Goal: Task Accomplishment & Management: Manage account settings

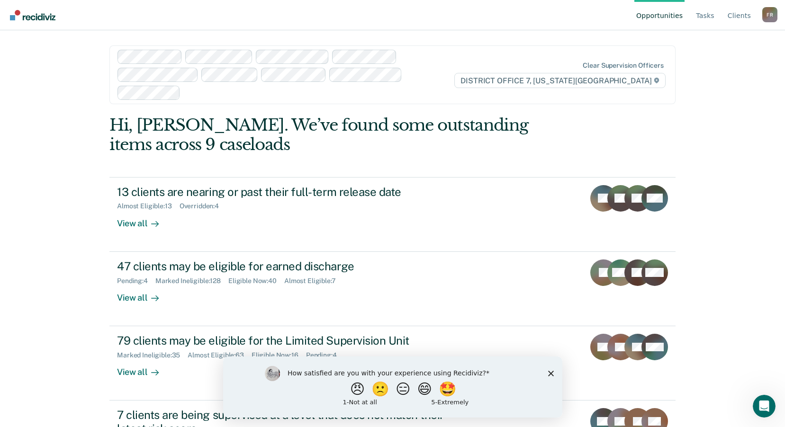
drag, startPoint x: 551, startPoint y: 369, endPoint x: 560, endPoint y: 369, distance: 9.0
click at [551, 369] on div "How satisfied are you with your experience using Recidiviz? 😠 🙁 😑 😄 🤩 1 - Not a…" at bounding box center [392, 386] width 339 height 61
click at [549, 371] on icon "Close survey" at bounding box center [550, 373] width 6 height 6
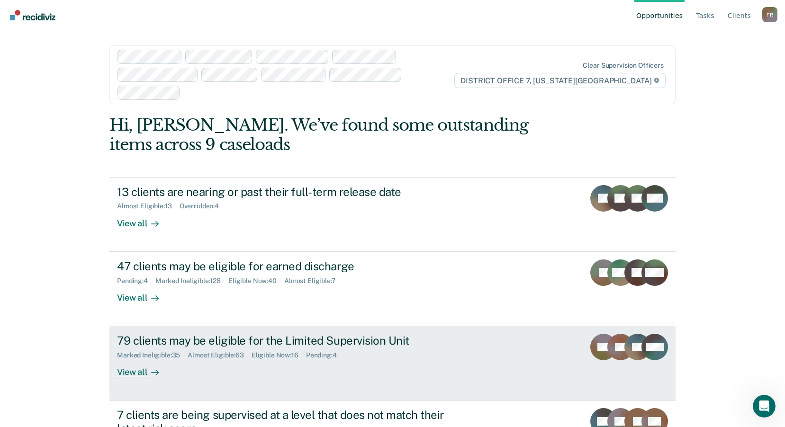
click at [167, 359] on div "View all" at bounding box center [143, 368] width 53 height 18
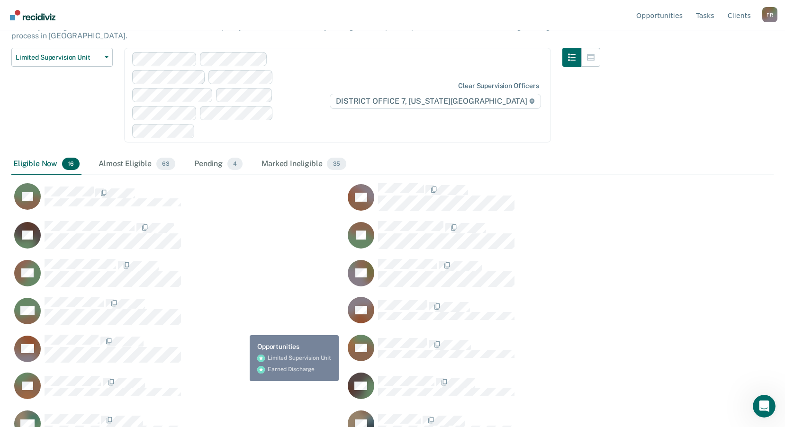
scroll to position [102, 0]
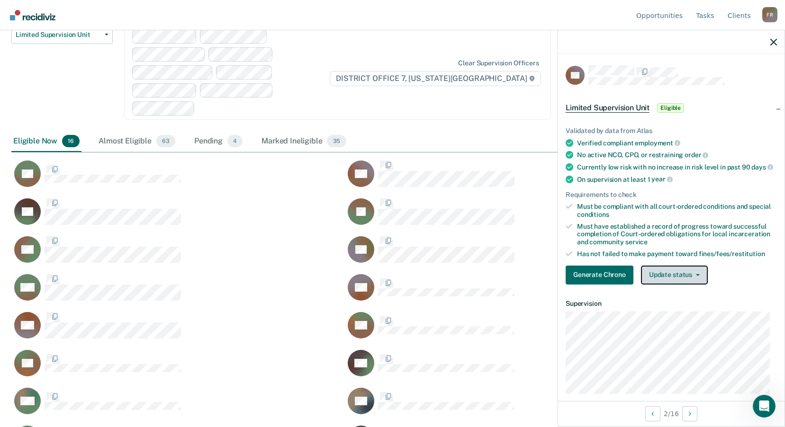
click at [702, 276] on button "Update status" at bounding box center [674, 275] width 67 height 19
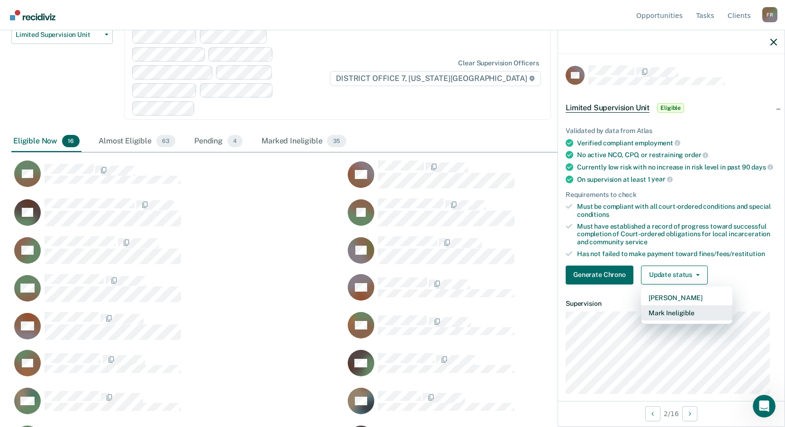
click at [693, 320] on button "Mark Ineligible" at bounding box center [686, 312] width 91 height 15
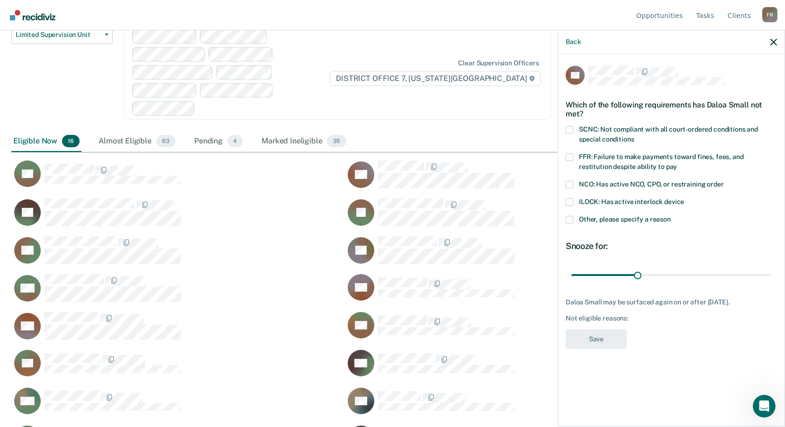
click at [567, 215] on div "ILOCK: Has active interlock device" at bounding box center [670, 207] width 211 height 18
click at [568, 216] on span at bounding box center [569, 220] width 8 height 8
click at [671, 216] on input "Other, please specify a reason" at bounding box center [671, 216] width 0 height 0
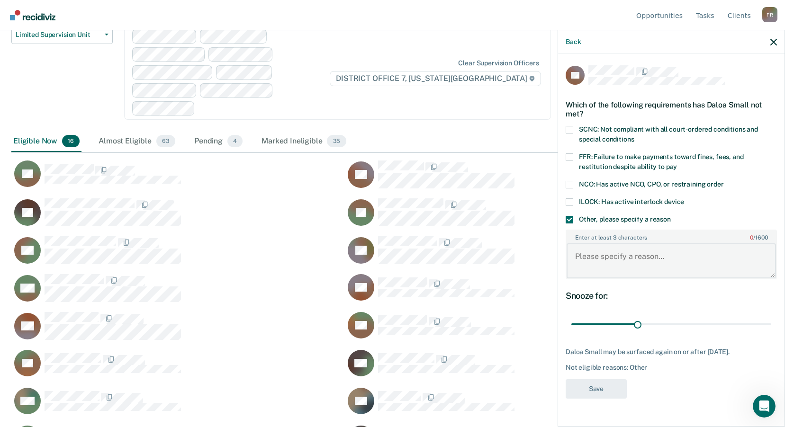
click at [631, 265] on textarea "Enter at least 3 characters 0 / 1600" at bounding box center [670, 260] width 209 height 35
click at [581, 258] on textarea "Need to collect DNA first." at bounding box center [670, 260] width 209 height 35
click at [708, 258] on textarea "Need to collect DNA first." at bounding box center [670, 260] width 209 height 35
type textarea "Need to collect DNA first, no DNA collection on file."
click at [598, 129] on span "SCNC: Not compliant with all court-ordered conditions and special conditions" at bounding box center [668, 134] width 179 height 18
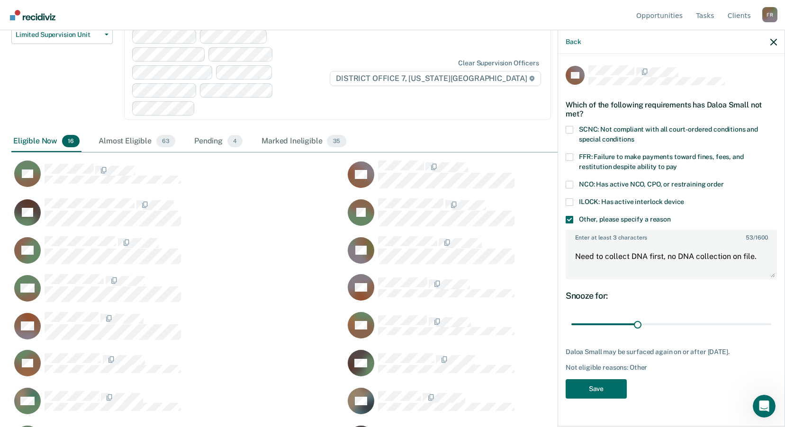
click at [634, 136] on input "SCNC: Not compliant with all court-ordered conditions and special conditions" at bounding box center [634, 136] width 0 height 0
drag, startPoint x: 640, startPoint y: 322, endPoint x: 791, endPoint y: 310, distance: 151.6
type input "90"
click at [771, 316] on input "range" at bounding box center [671, 324] width 200 height 17
click at [609, 386] on button "Save" at bounding box center [595, 388] width 61 height 19
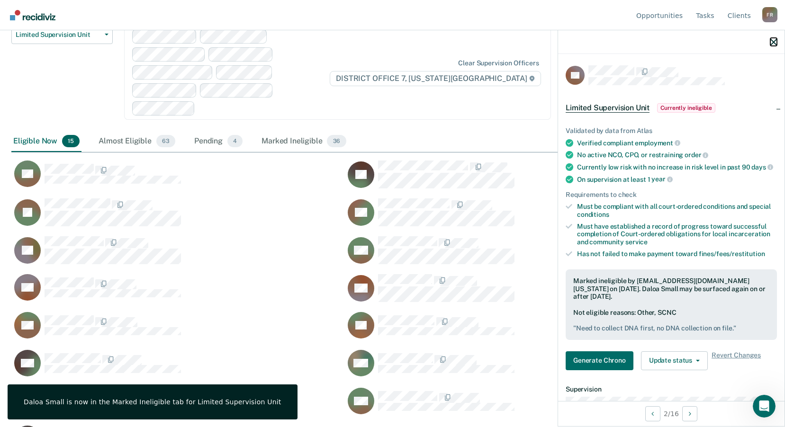
click at [772, 42] on icon "button" at bounding box center [773, 42] width 7 height 7
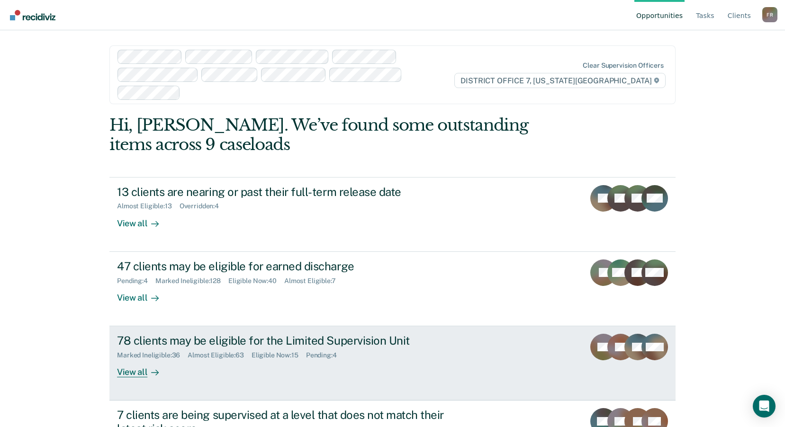
click at [139, 359] on div "View all" at bounding box center [143, 368] width 53 height 18
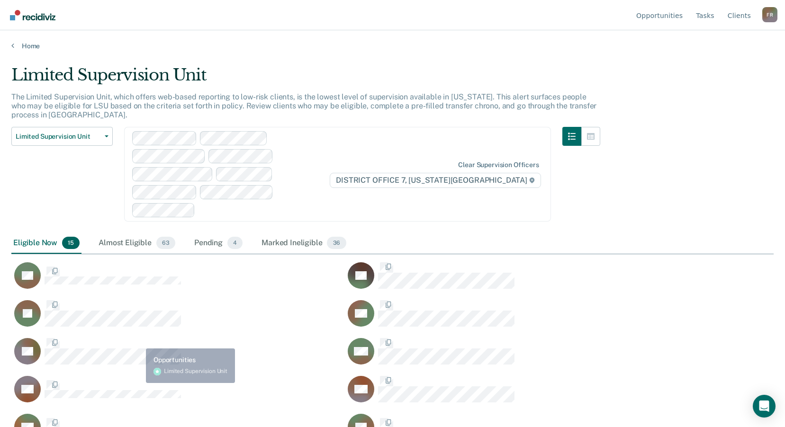
scroll to position [284, 755]
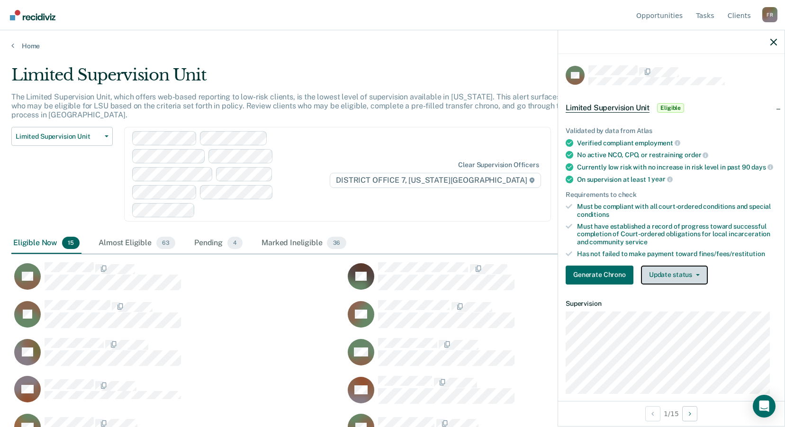
click at [689, 280] on button "Update status" at bounding box center [674, 275] width 67 height 19
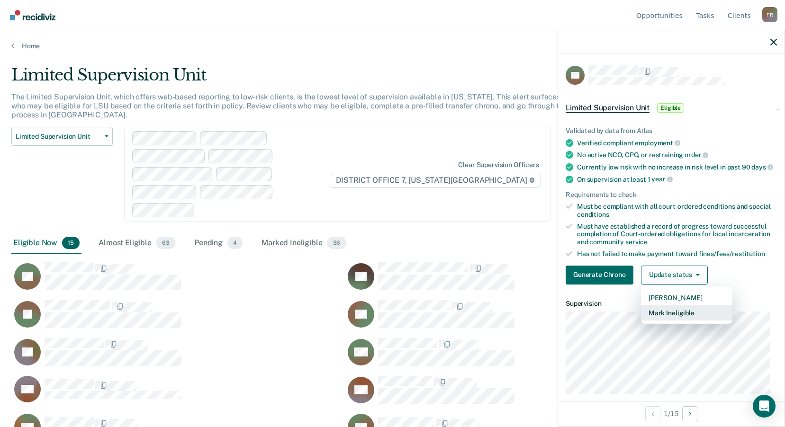
click at [680, 318] on button "Mark Ineligible" at bounding box center [686, 312] width 91 height 15
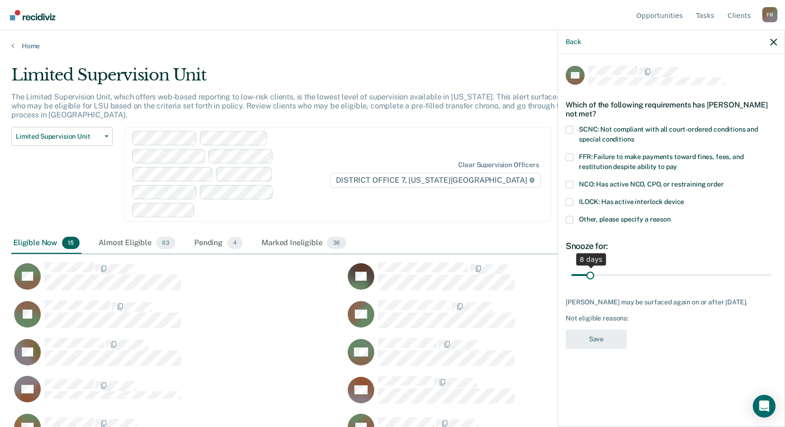
drag, startPoint x: 635, startPoint y: 272, endPoint x: 590, endPoint y: 274, distance: 46.0
type input "8"
click at [590, 274] on input "range" at bounding box center [671, 275] width 200 height 17
click at [582, 219] on span "Other, please specify a reason" at bounding box center [625, 219] width 92 height 8
click at [671, 216] on input "Other, please specify a reason" at bounding box center [671, 216] width 0 height 0
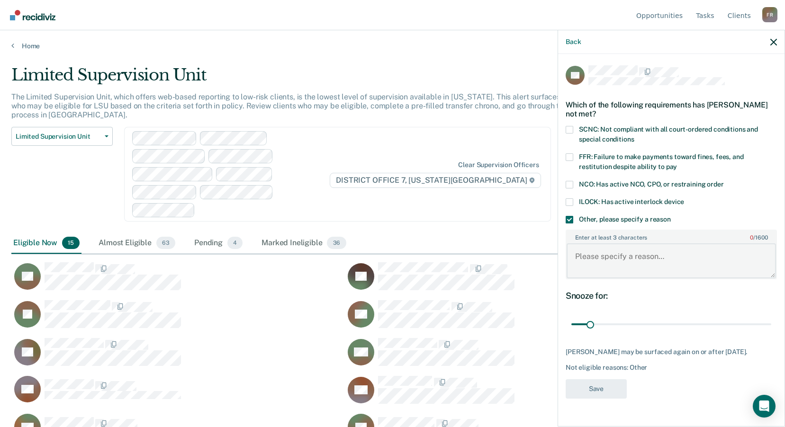
click at [625, 267] on textarea "Enter at least 3 characters 0 / 1600" at bounding box center [670, 260] width 209 height 35
type textarea "Needs to reach one year past Positive UA for [MET]"
click at [609, 386] on button "Save" at bounding box center [595, 388] width 61 height 19
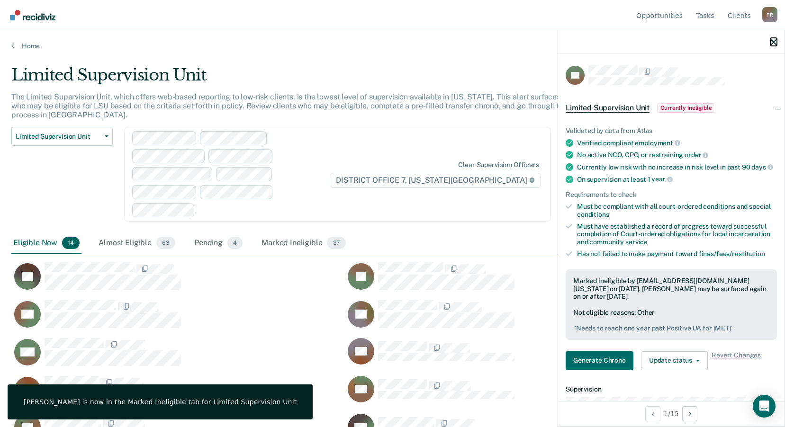
click at [775, 39] on icon "button" at bounding box center [773, 42] width 7 height 7
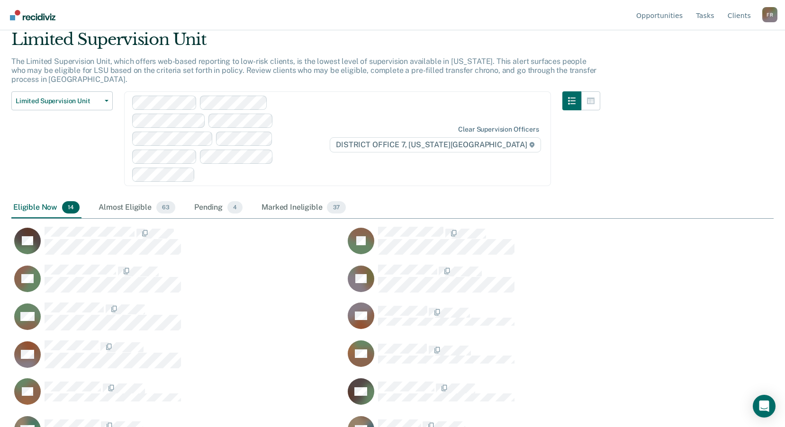
scroll to position [64, 0]
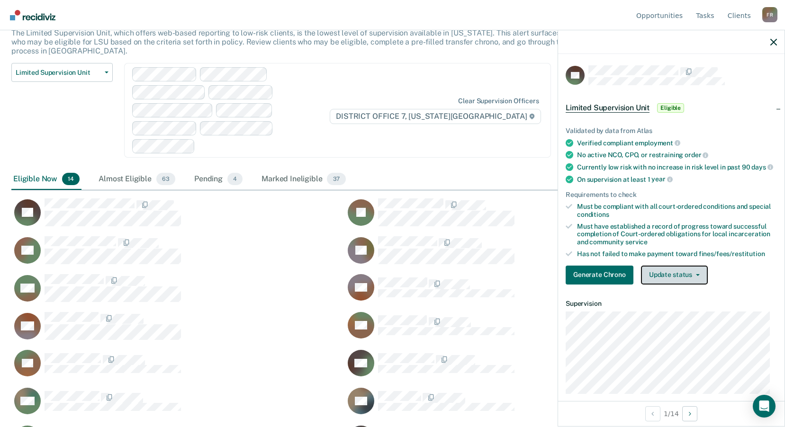
click at [688, 280] on button "Update status" at bounding box center [674, 275] width 67 height 19
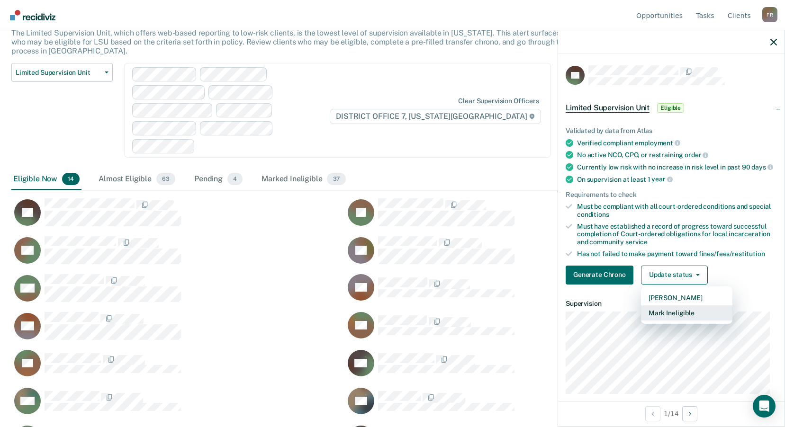
click at [684, 318] on button "Mark Ineligible" at bounding box center [686, 312] width 91 height 15
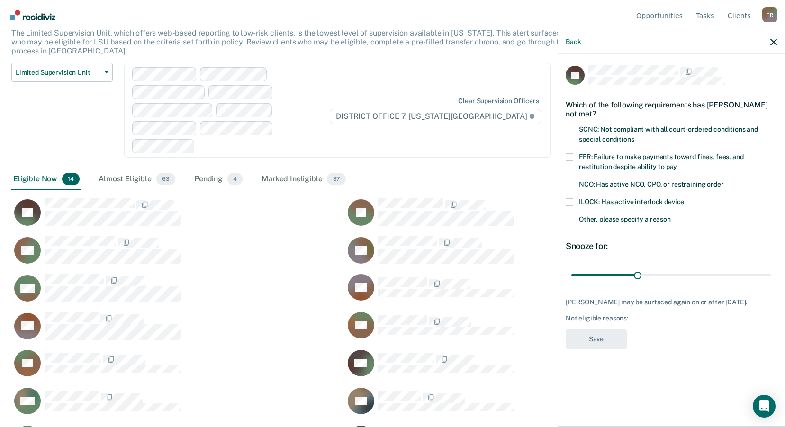
click at [590, 216] on span "Other, please specify a reason" at bounding box center [625, 219] width 92 height 8
click at [671, 216] on input "Other, please specify a reason" at bounding box center [671, 216] width 0 height 0
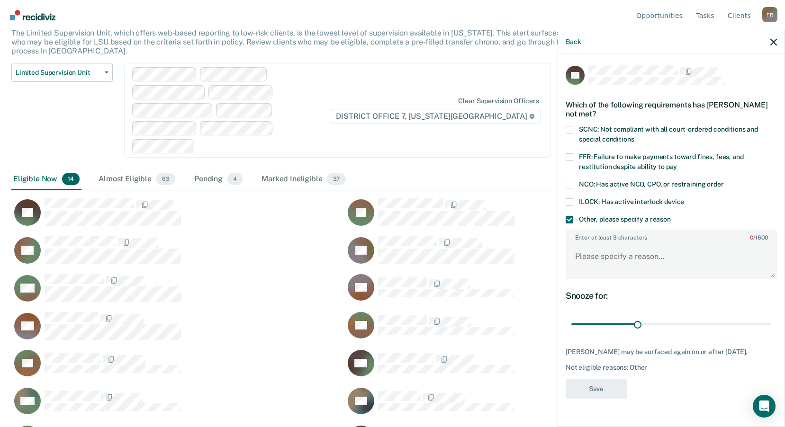
click at [588, 153] on span "FFR: Failure to make payments toward fines, fees, and restitution despite abili…" at bounding box center [661, 162] width 165 height 18
click at [677, 163] on input "FFR: Failure to make payments toward fines, fees, and restitution despite abili…" at bounding box center [677, 163] width 0 height 0
click at [600, 258] on textarea "Enter at least 3 characters 0 / 1600" at bounding box center [670, 260] width 209 height 35
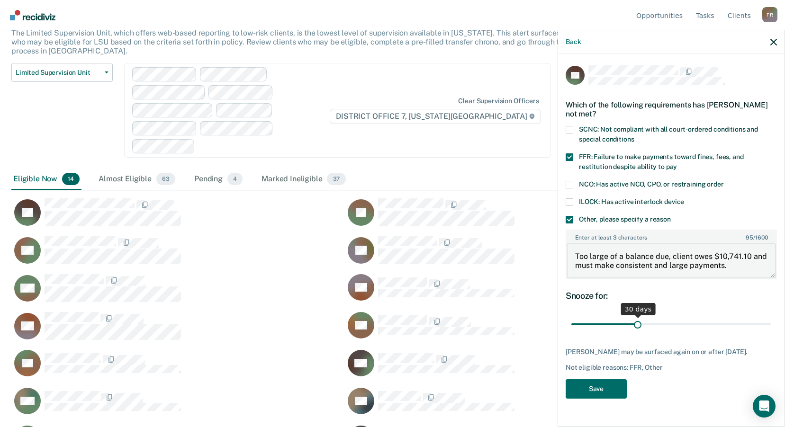
type textarea "Too large of a balance due, client owes $10,741.10 and must make consistent and…"
drag, startPoint x: 639, startPoint y: 322, endPoint x: 793, endPoint y: 323, distance: 154.4
type input "90"
click at [771, 323] on input "range" at bounding box center [671, 324] width 200 height 17
click at [571, 130] on span at bounding box center [569, 130] width 8 height 8
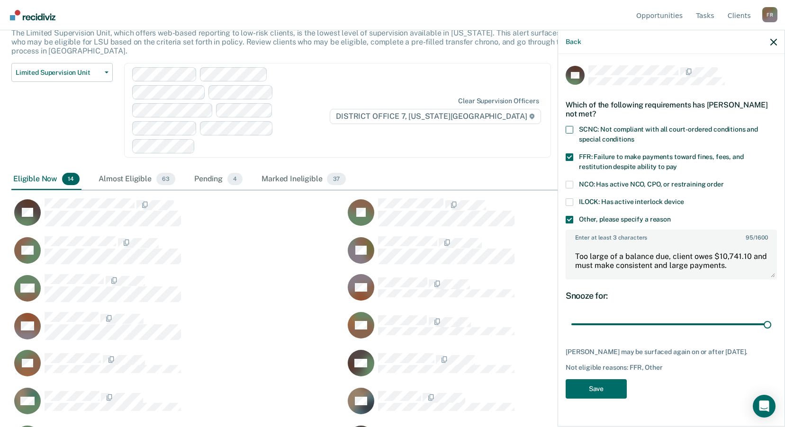
click at [634, 136] on input "SCNC: Not compliant with all court-ordered conditions and special conditions" at bounding box center [634, 136] width 0 height 0
click at [741, 270] on textarea "Too large of a balance due, client owes $10,741.10 and must make consistent and…" at bounding box center [670, 260] width 209 height 35
drag, startPoint x: 686, startPoint y: 265, endPoint x: 655, endPoint y: 265, distance: 30.3
click at [655, 265] on textarea "Too large of a balance due, client owes $10,741.10 and must make consistent and…" at bounding box center [670, 260] width 209 height 35
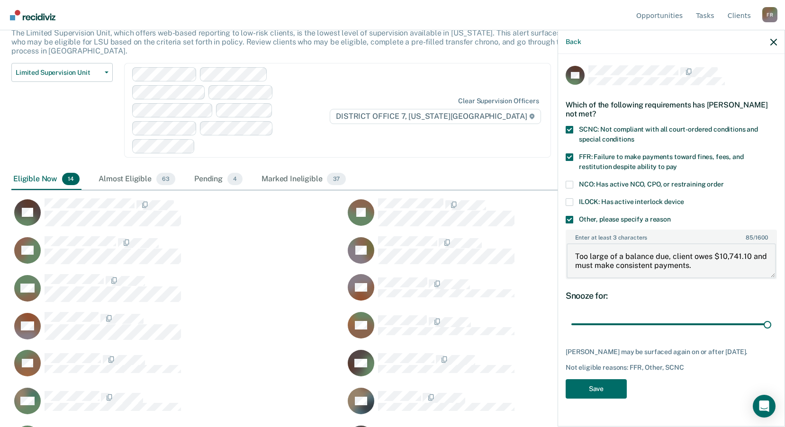
click at [688, 263] on textarea "Too large of a balance due, client owes $10,741.10 and must make consistent pay…" at bounding box center [670, 260] width 209 height 35
type textarea "Too large of a balance due, client owes $10,741.10 and must make consistent pay…"
click at [598, 397] on button "Save" at bounding box center [595, 388] width 61 height 19
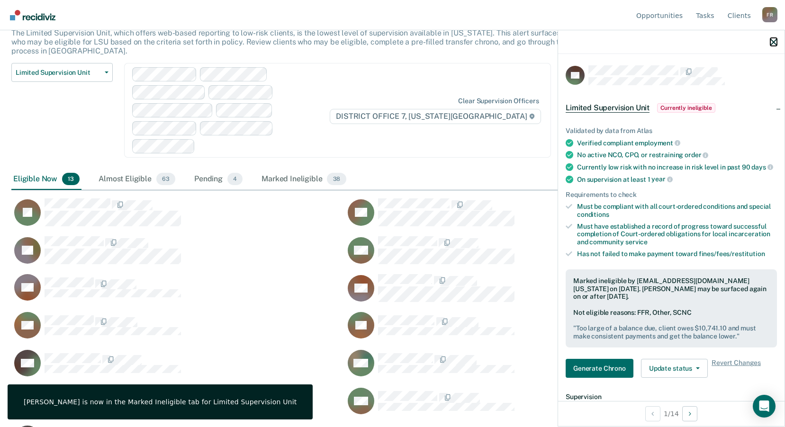
click at [773, 40] on icon "button" at bounding box center [773, 42] width 7 height 7
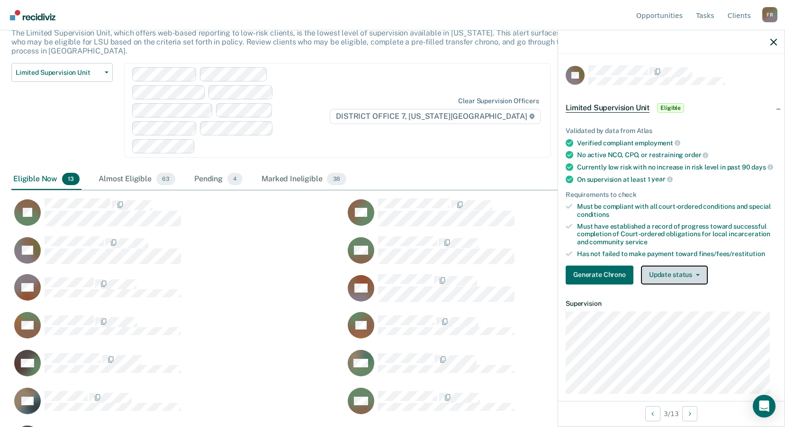
click at [652, 283] on button "Update status" at bounding box center [674, 275] width 67 height 19
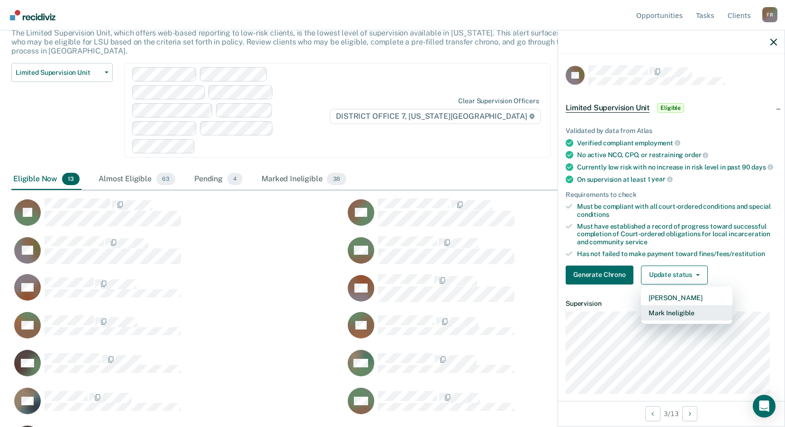
click at [660, 315] on button "Mark Ineligible" at bounding box center [686, 312] width 91 height 15
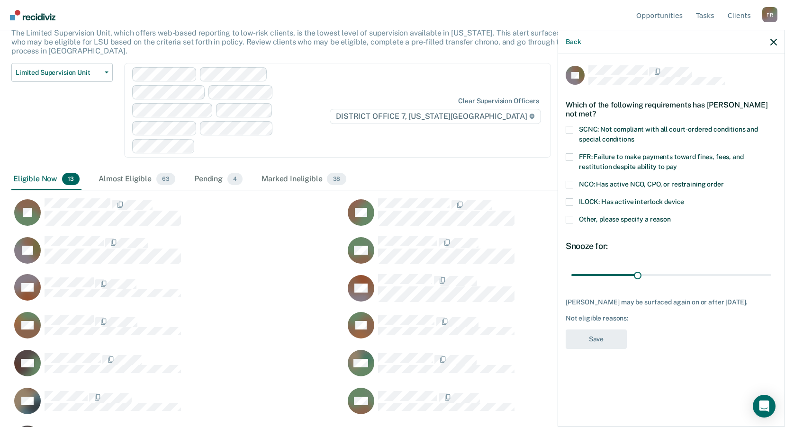
click at [591, 127] on span "SCNC: Not compliant with all court-ordered conditions and special conditions" at bounding box center [668, 134] width 179 height 18
click at [634, 136] on input "SCNC: Not compliant with all court-ordered conditions and special conditions" at bounding box center [634, 136] width 0 height 0
click at [587, 212] on div "ILOCK: Has active interlock device" at bounding box center [670, 207] width 211 height 18
click at [588, 223] on label "Other, please specify a reason" at bounding box center [670, 221] width 211 height 10
click at [671, 216] on input "Other, please specify a reason" at bounding box center [671, 216] width 0 height 0
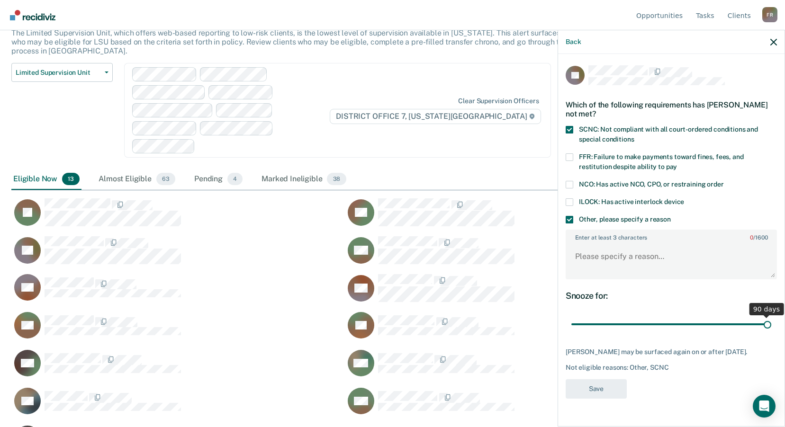
drag, startPoint x: 637, startPoint y: 323, endPoint x: 793, endPoint y: 343, distance: 157.6
type input "90"
click at [771, 333] on input "range" at bounding box center [671, 324] width 200 height 17
click at [610, 253] on textarea "Enter at least 3 characters 0 / 1600" at bounding box center [670, 260] width 209 height 35
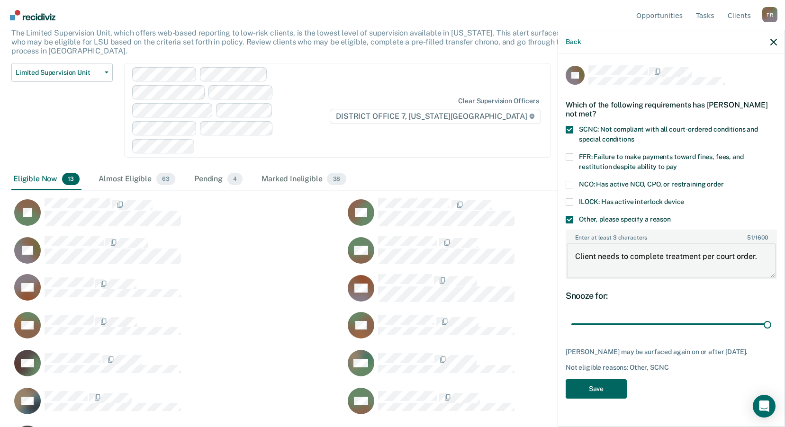
type textarea "Client needs to complete treatment per court order."
click at [598, 393] on button "Save" at bounding box center [595, 388] width 61 height 19
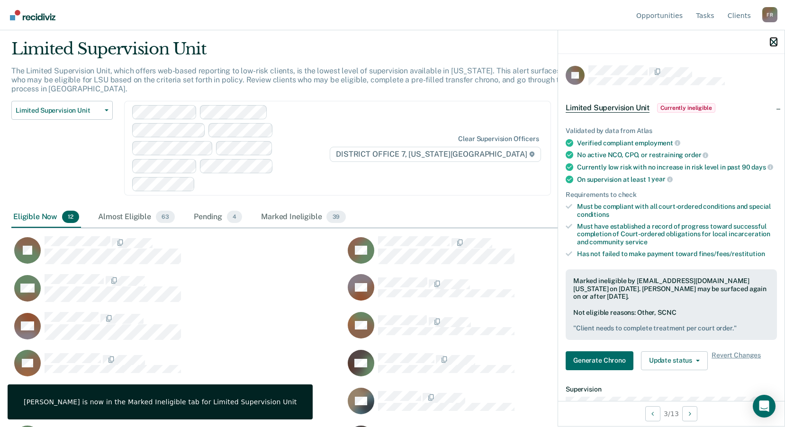
click at [774, 41] on icon "button" at bounding box center [773, 42] width 7 height 7
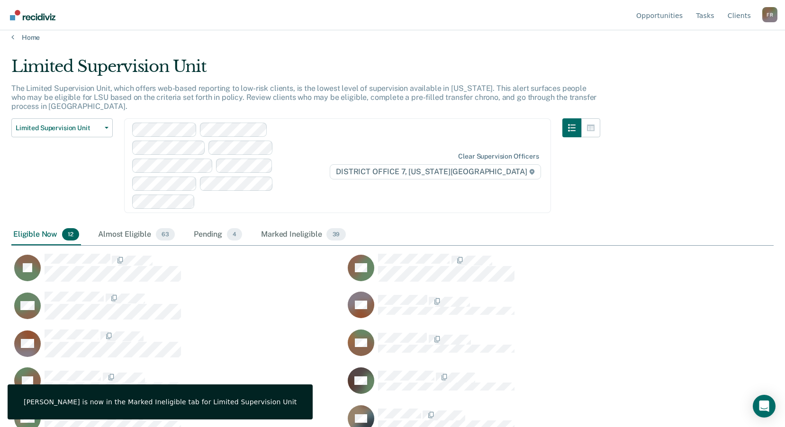
scroll to position [0, 0]
